Goal: Information Seeking & Learning: Learn about a topic

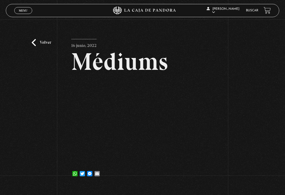
click at [36, 44] on link "Volver" at bounding box center [42, 42] width 20 height 7
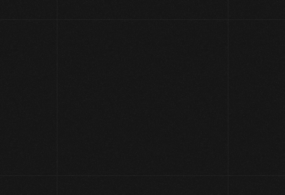
scroll to position [3, 0]
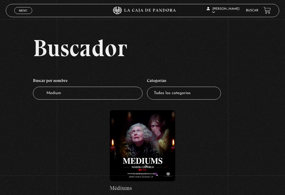
click at [82, 96] on input "Medium" at bounding box center [88, 93] width 110 height 13
type input "M"
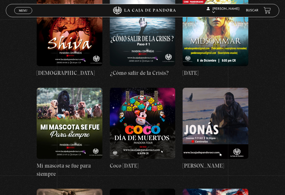
scroll to position [3858, 0]
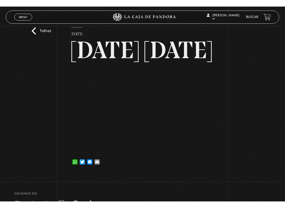
scroll to position [5, 0]
